Goal: Transaction & Acquisition: Book appointment/travel/reservation

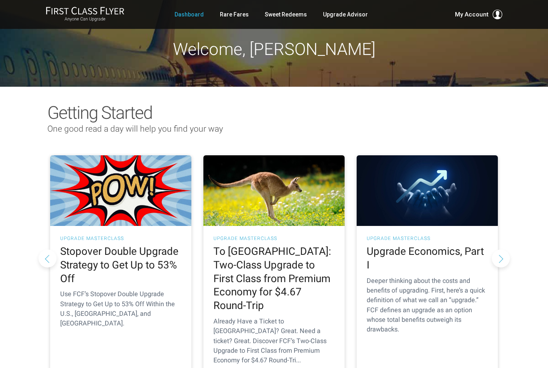
click at [239, 14] on link "Rare Fares" at bounding box center [234, 14] width 29 height 14
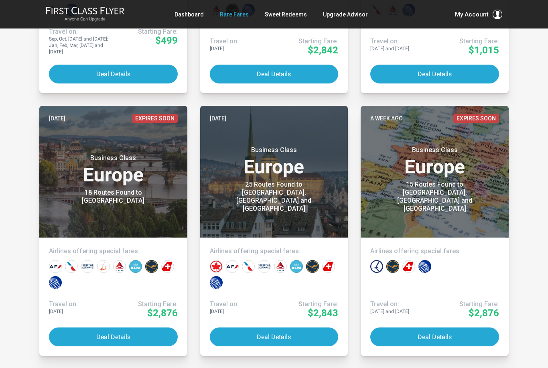
scroll to position [360, 0]
click at [273, 335] on button "Deal Details" at bounding box center [274, 336] width 129 height 19
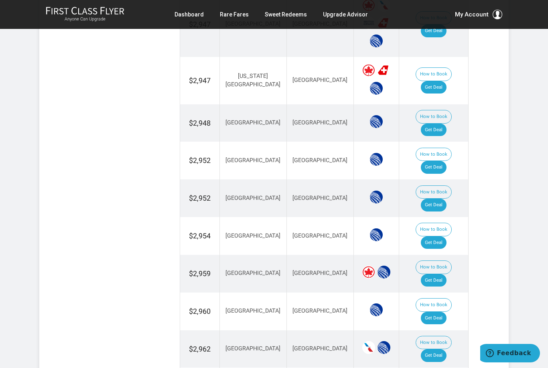
scroll to position [877, 0]
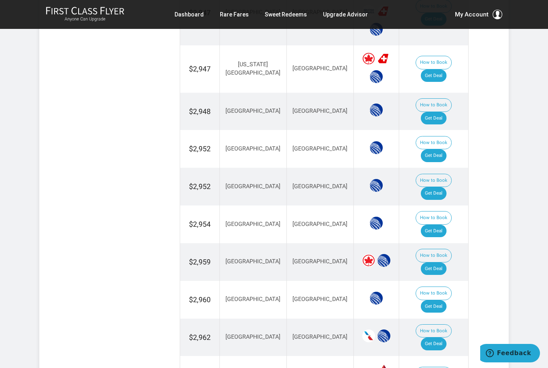
click at [415, 211] on button "How to Book" at bounding box center [433, 218] width 36 height 14
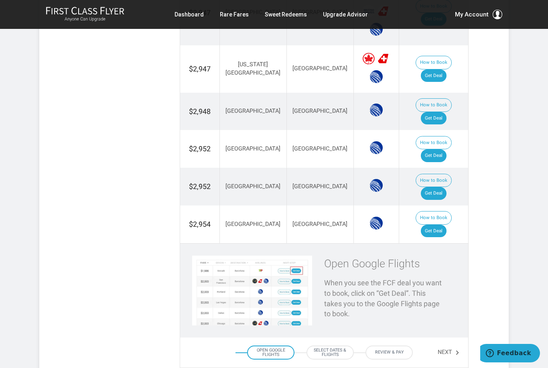
click at [444, 225] on link "Get Deal" at bounding box center [434, 231] width 26 height 13
